Goal: Find specific page/section: Find specific page/section

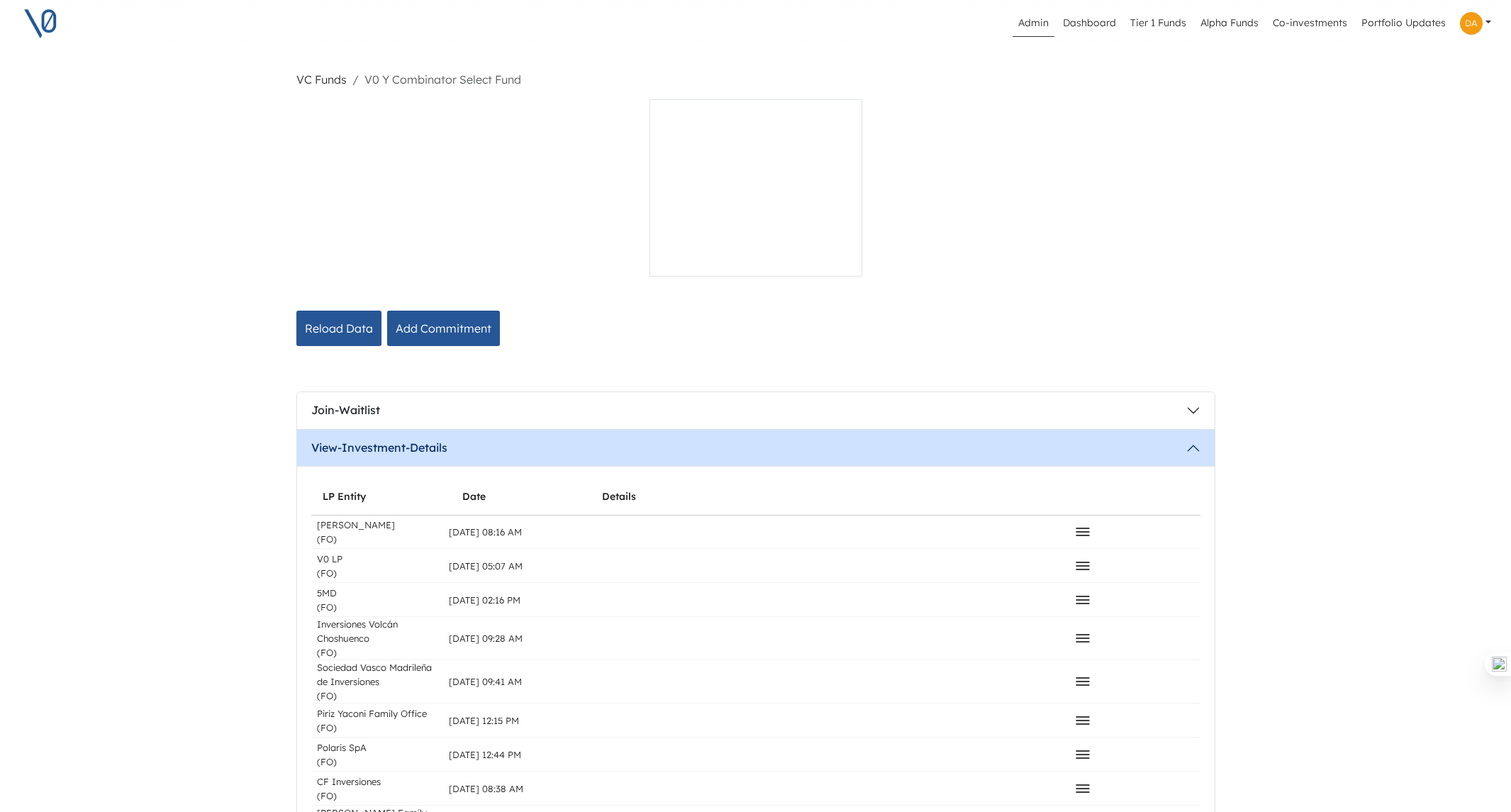
scroll to position [1243, 0]
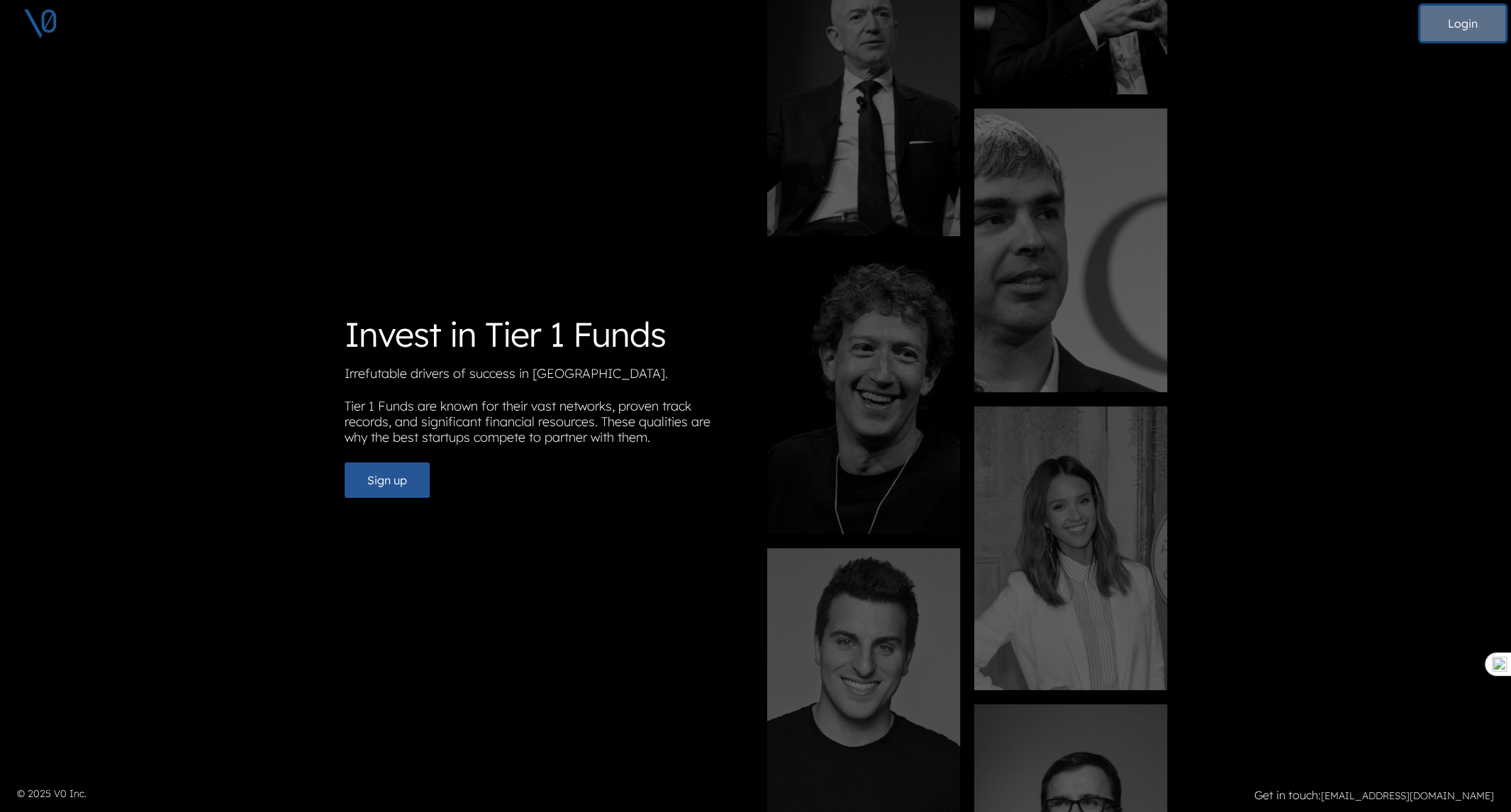
click at [1465, 29] on button "Login" at bounding box center [1463, 23] width 85 height 36
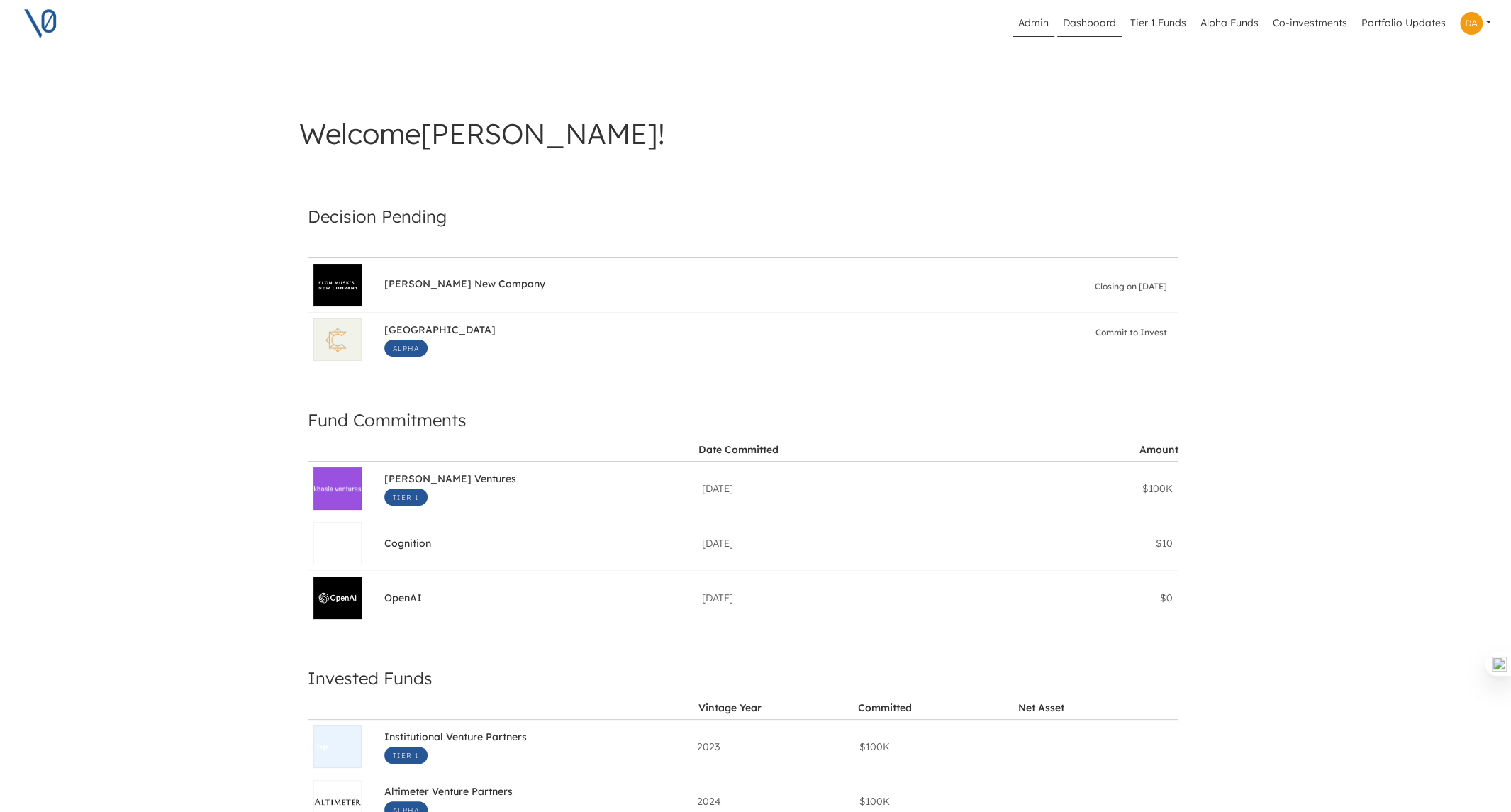
click at [1031, 23] on link "Admin" at bounding box center [1033, 23] width 42 height 27
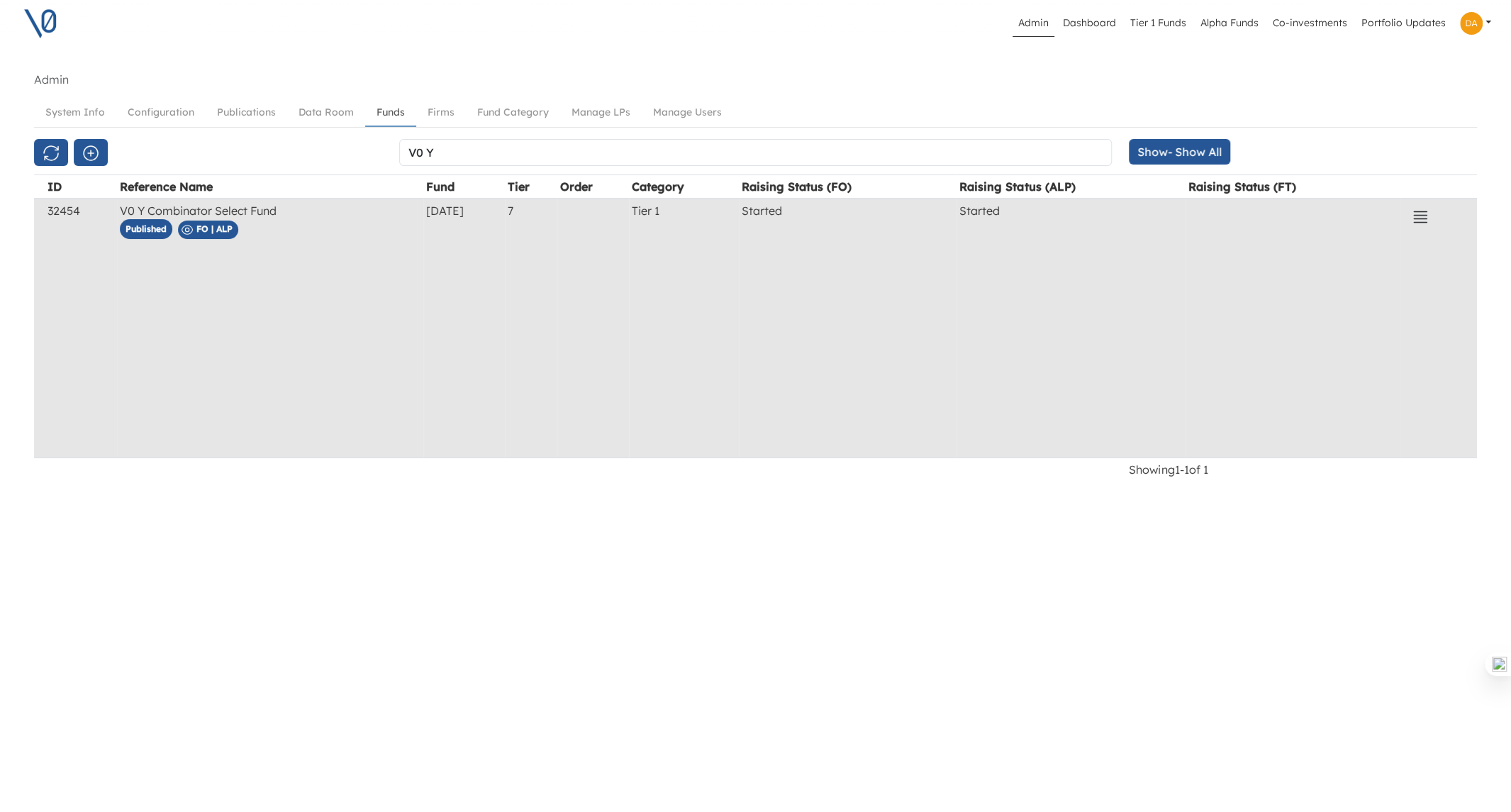
scroll to position [1, 0]
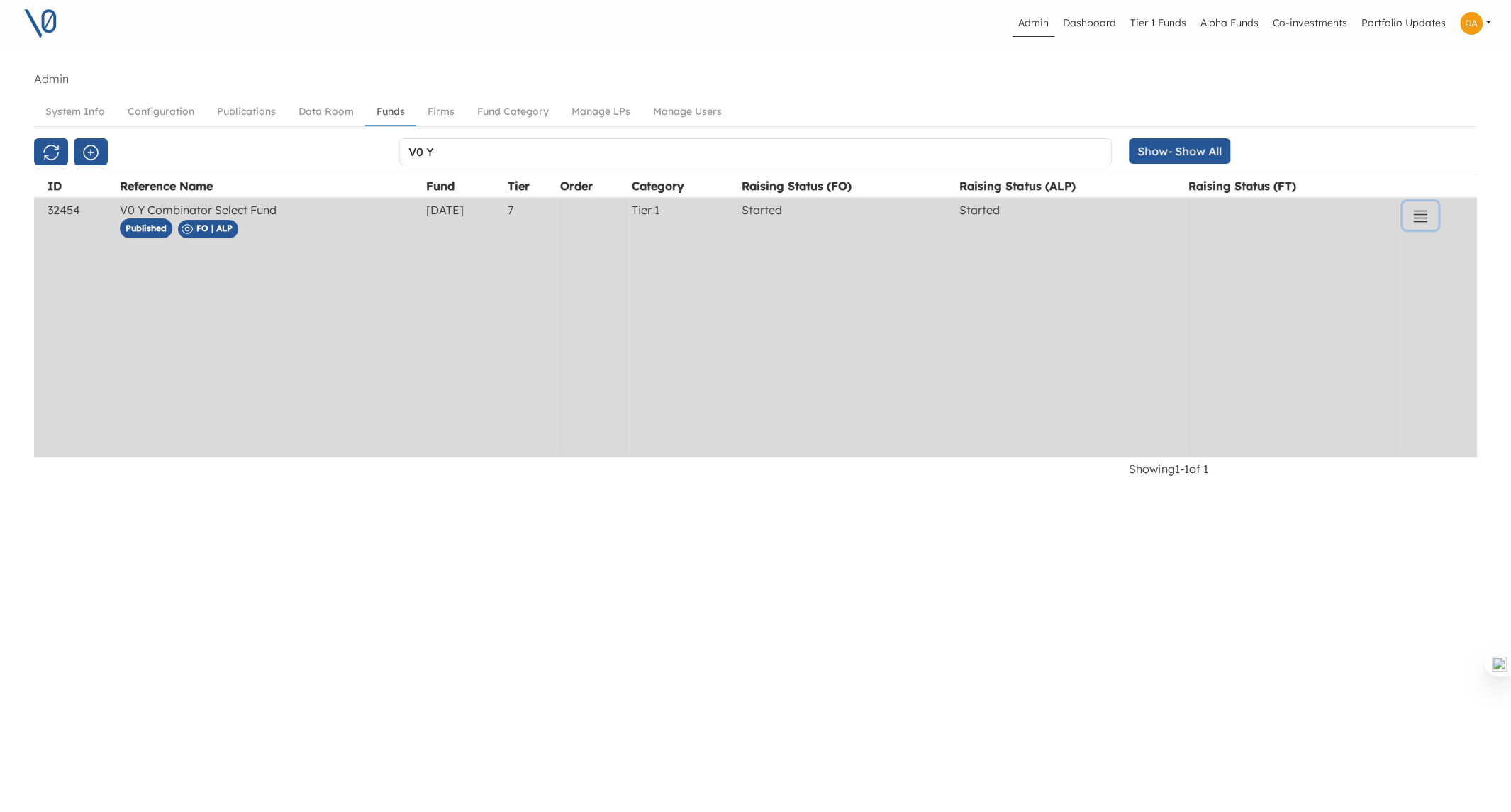
click at [1428, 207] on icon "button" at bounding box center [1420, 216] width 17 height 17
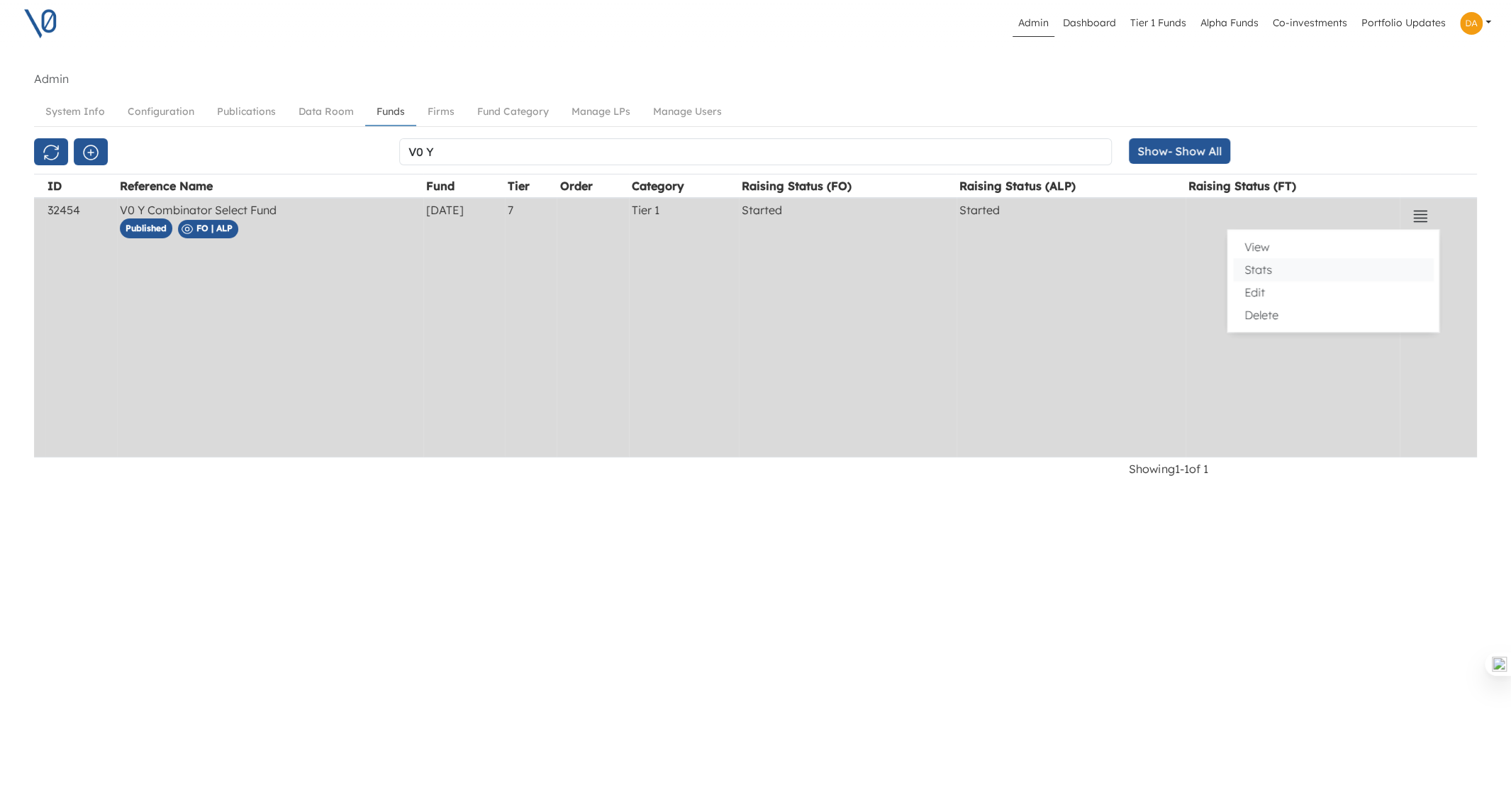
click at [1303, 268] on button "Stats" at bounding box center [1333, 269] width 200 height 22
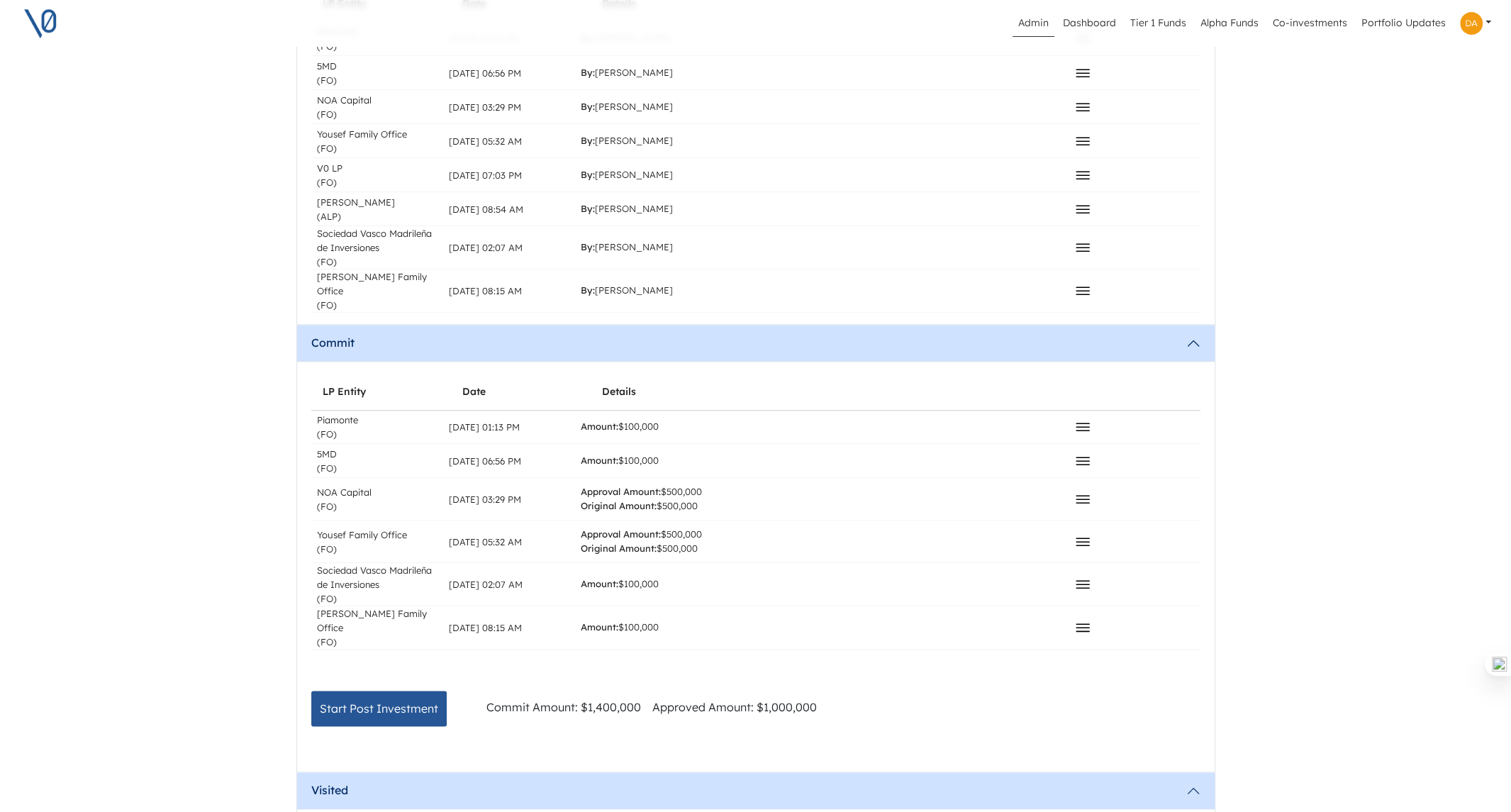
scroll to position [1102, 0]
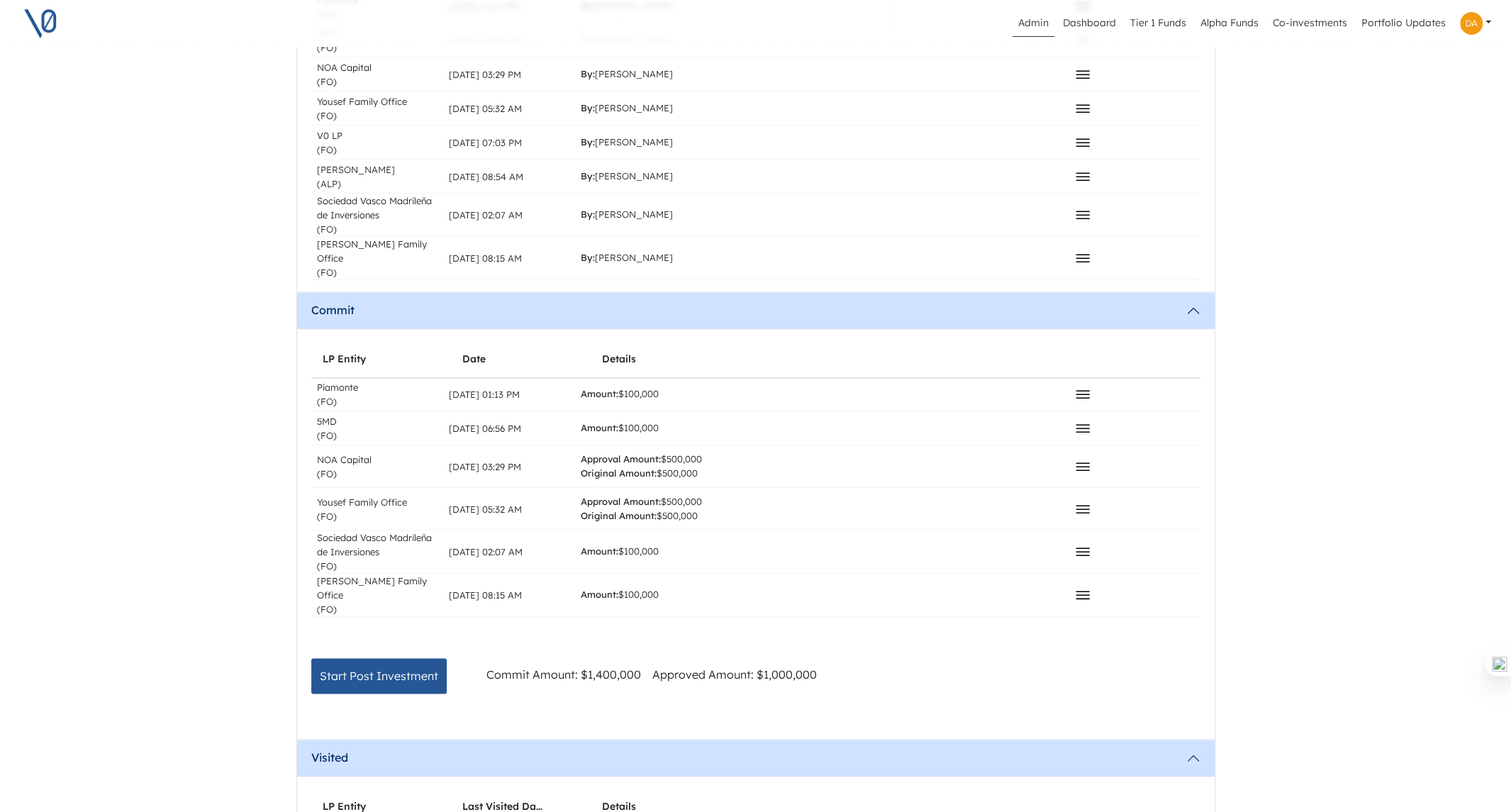
click at [1083, 501] on icon at bounding box center [1082, 509] width 17 height 17
click at [1312, 446] on div "Admin Dashboard Tier 1 Funds Alpha Funds Co-investments Portfolio Updates Profi…" at bounding box center [755, 383] width 1511 height 2969
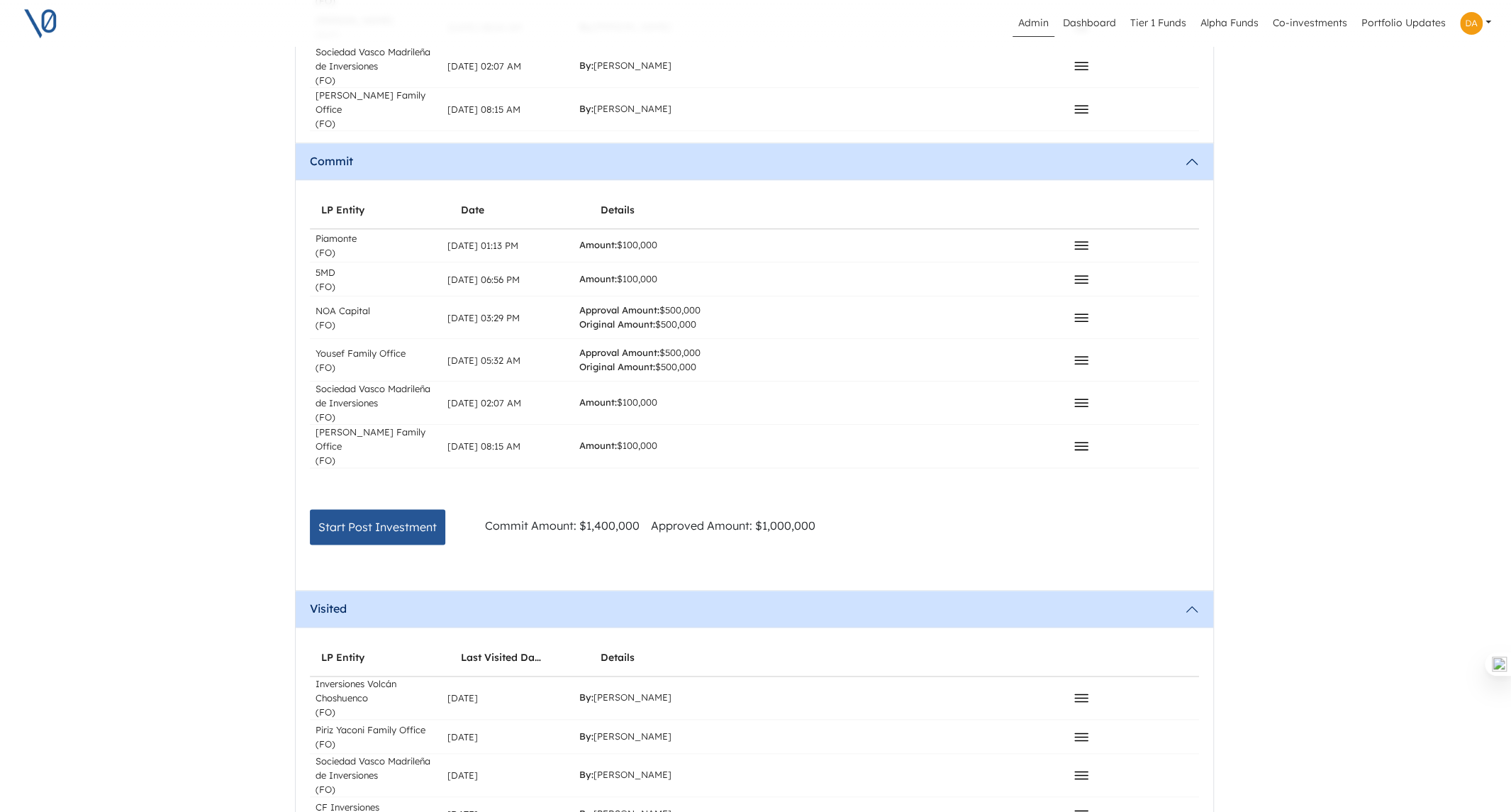
scroll to position [1250, 4]
click at [593, 347] on b "Approval Amount:" at bounding box center [617, 352] width 81 height 12
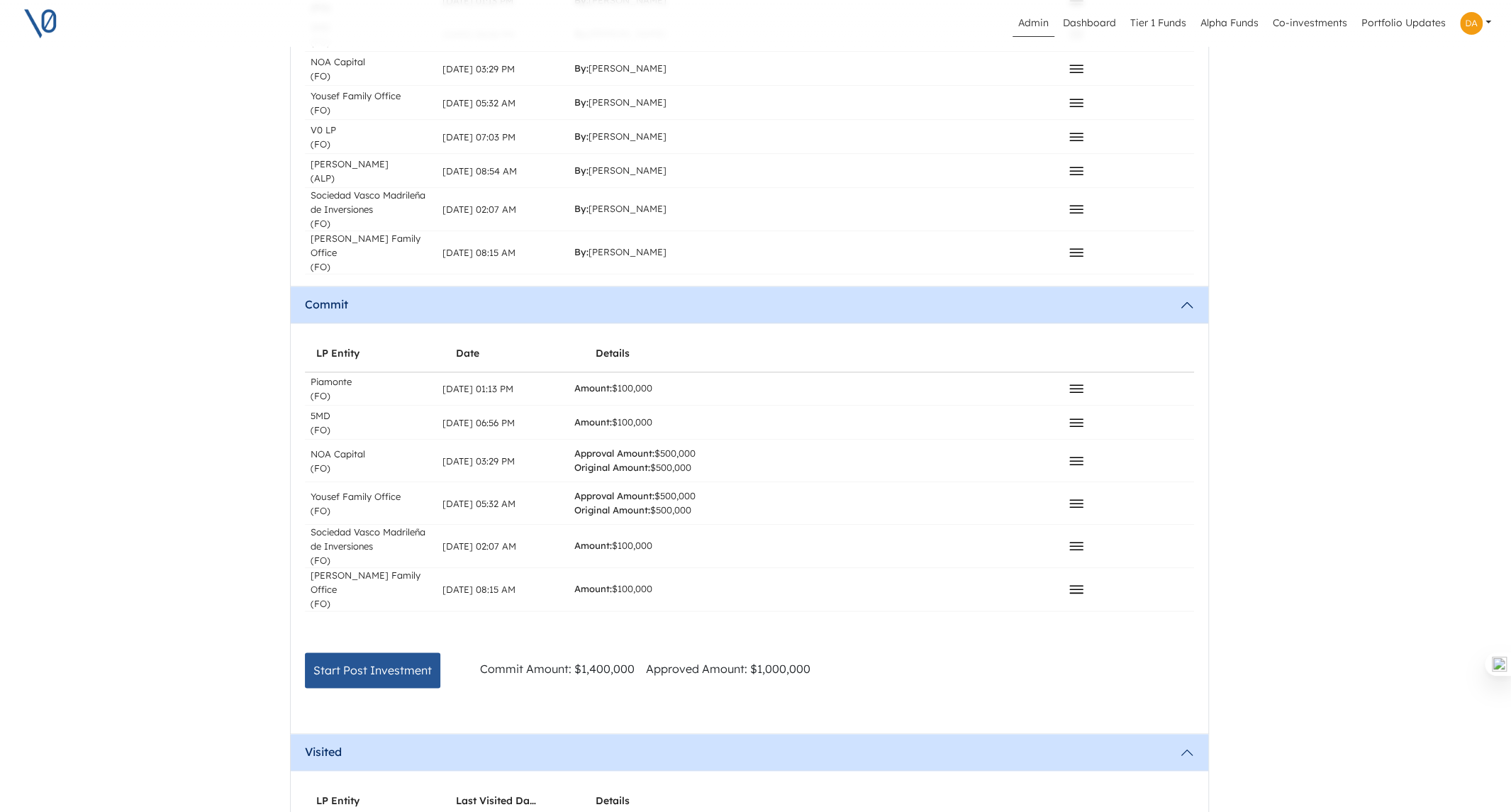
scroll to position [1112, 0]
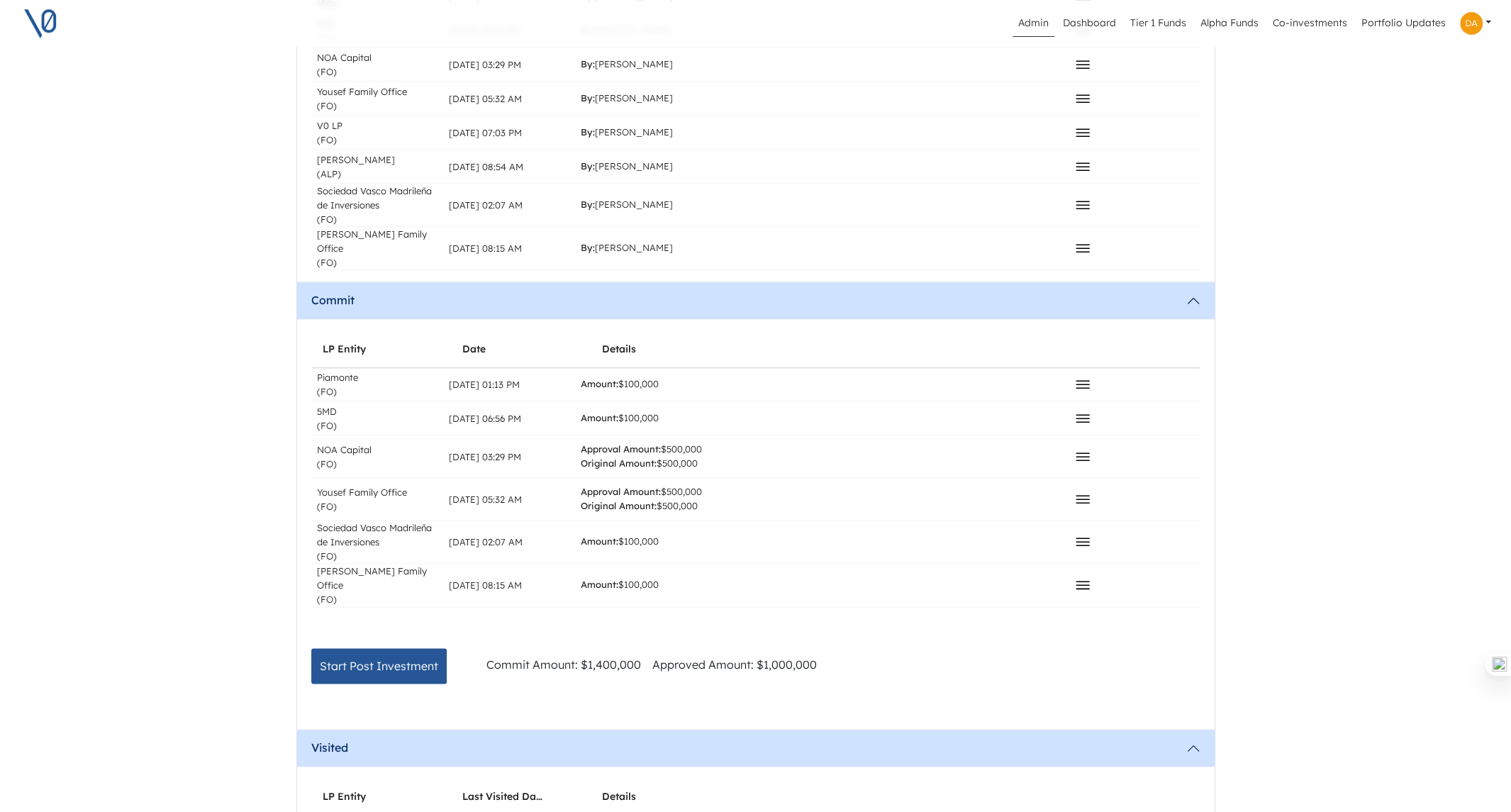
click at [166, 164] on div "Admin Dashboard Tier 1 Funds Alpha Funds Co-investments Portfolio Updates Profi…" at bounding box center [755, 373] width 1511 height 2969
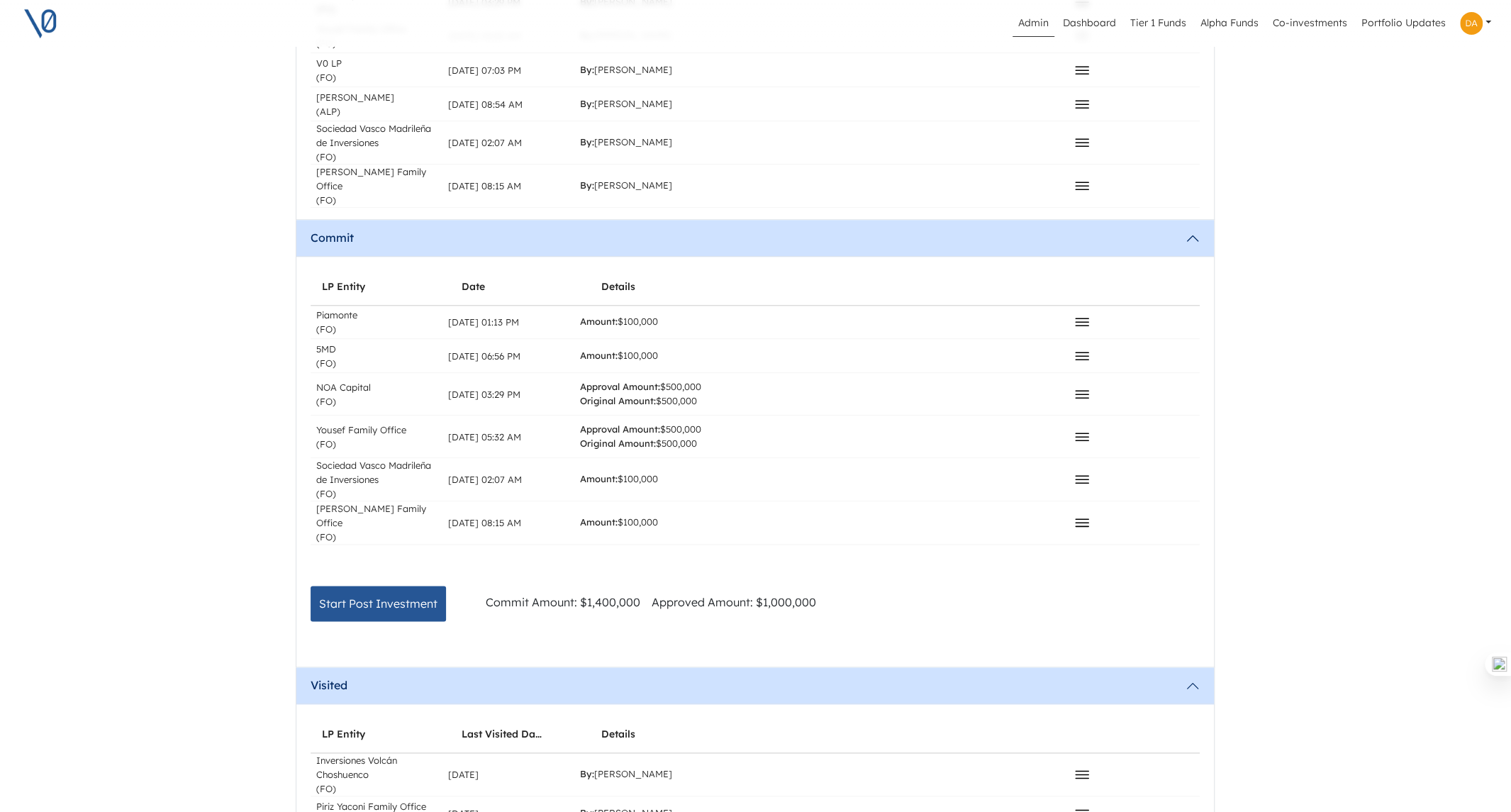
scroll to position [1174, 0]
